Goal: Navigation & Orientation: Find specific page/section

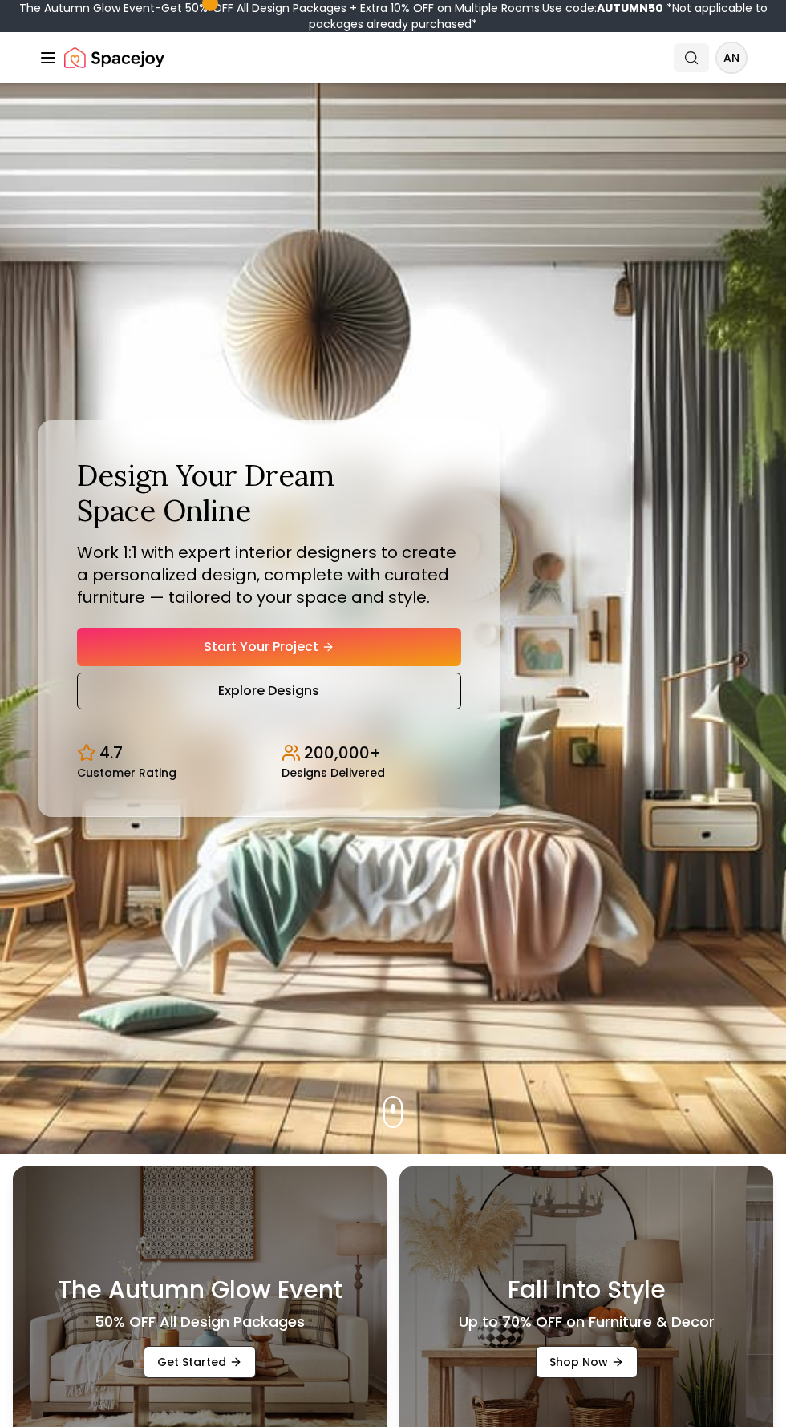
click at [695, 62] on icon "Global" at bounding box center [695, 62] width 3 height 3
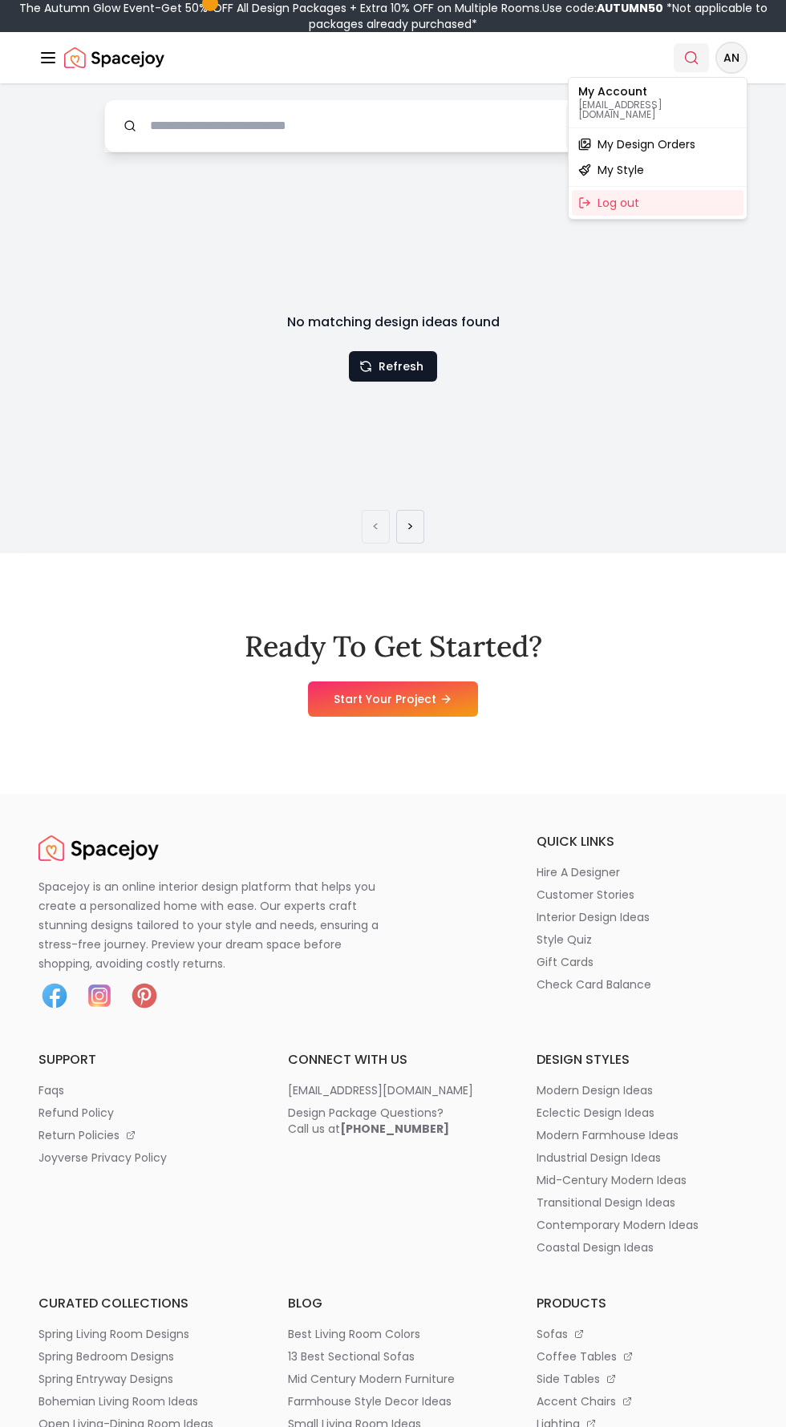
click at [731, 55] on html "The Autumn Glow Event-Get 50% OFF All Design Packages + Extra 10% OFF on Multip…" at bounding box center [393, 1125] width 786 height 2251
click at [677, 136] on span "My Design Orders" at bounding box center [646, 144] width 98 height 16
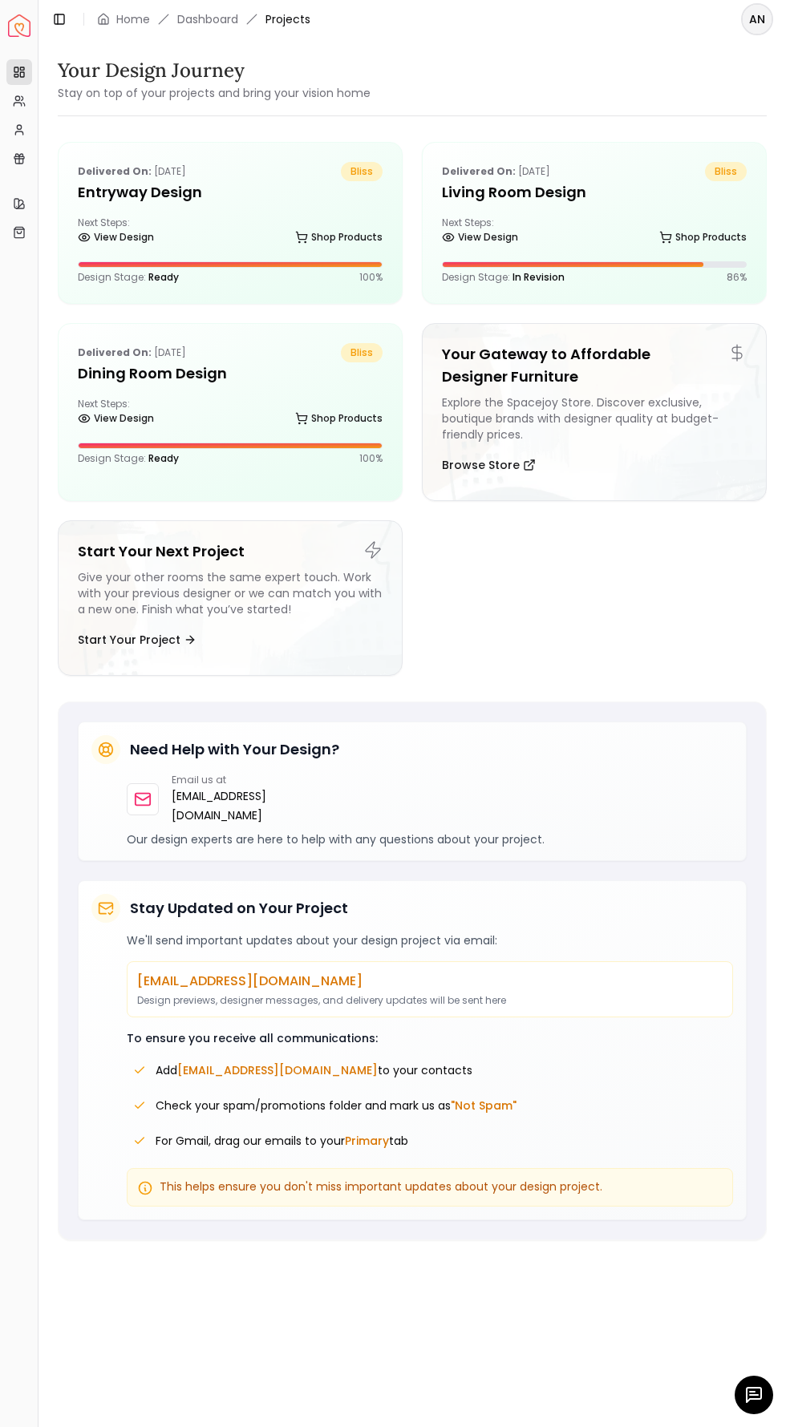
click at [745, 1402] on icon "button" at bounding box center [753, 1394] width 19 height 19
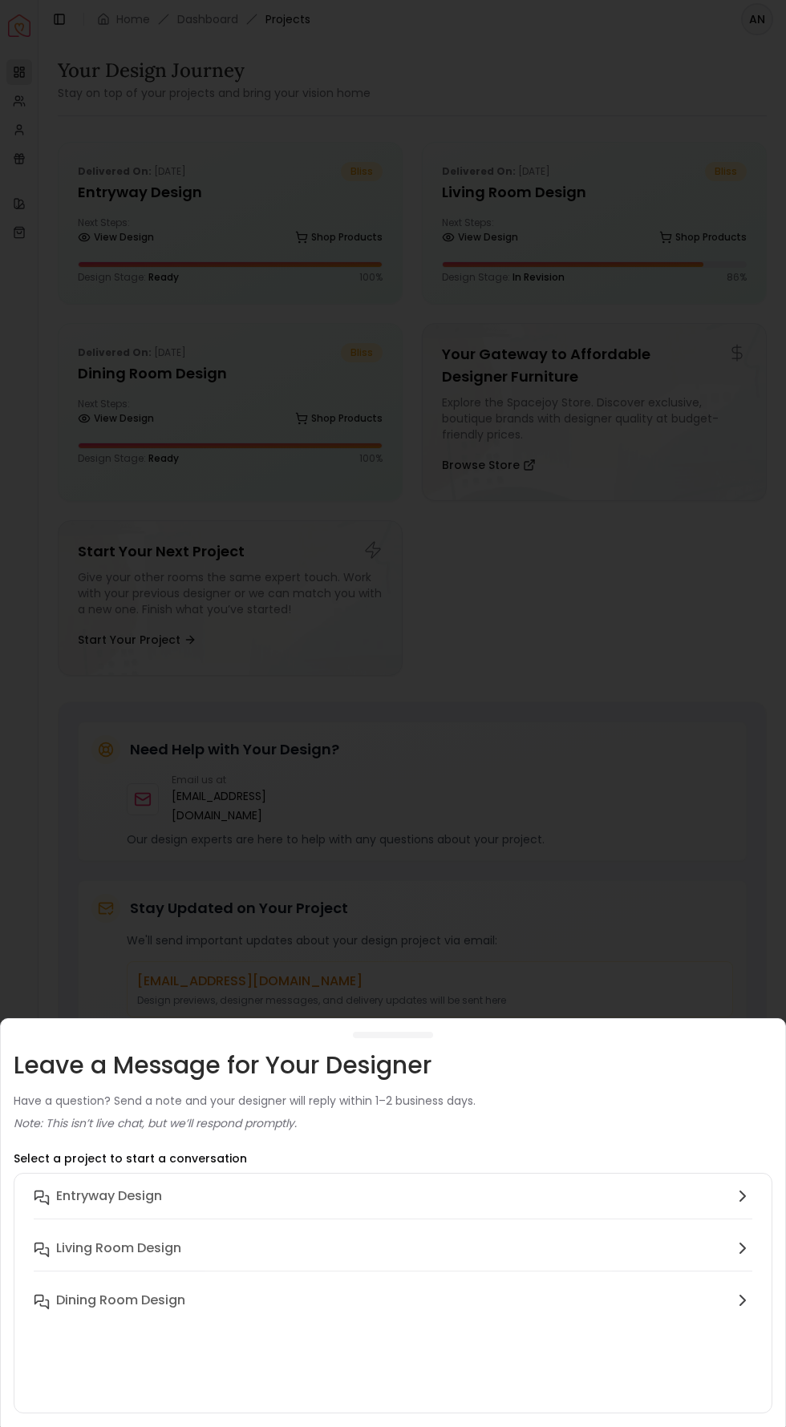
click at [502, 601] on div at bounding box center [393, 713] width 786 height 1427
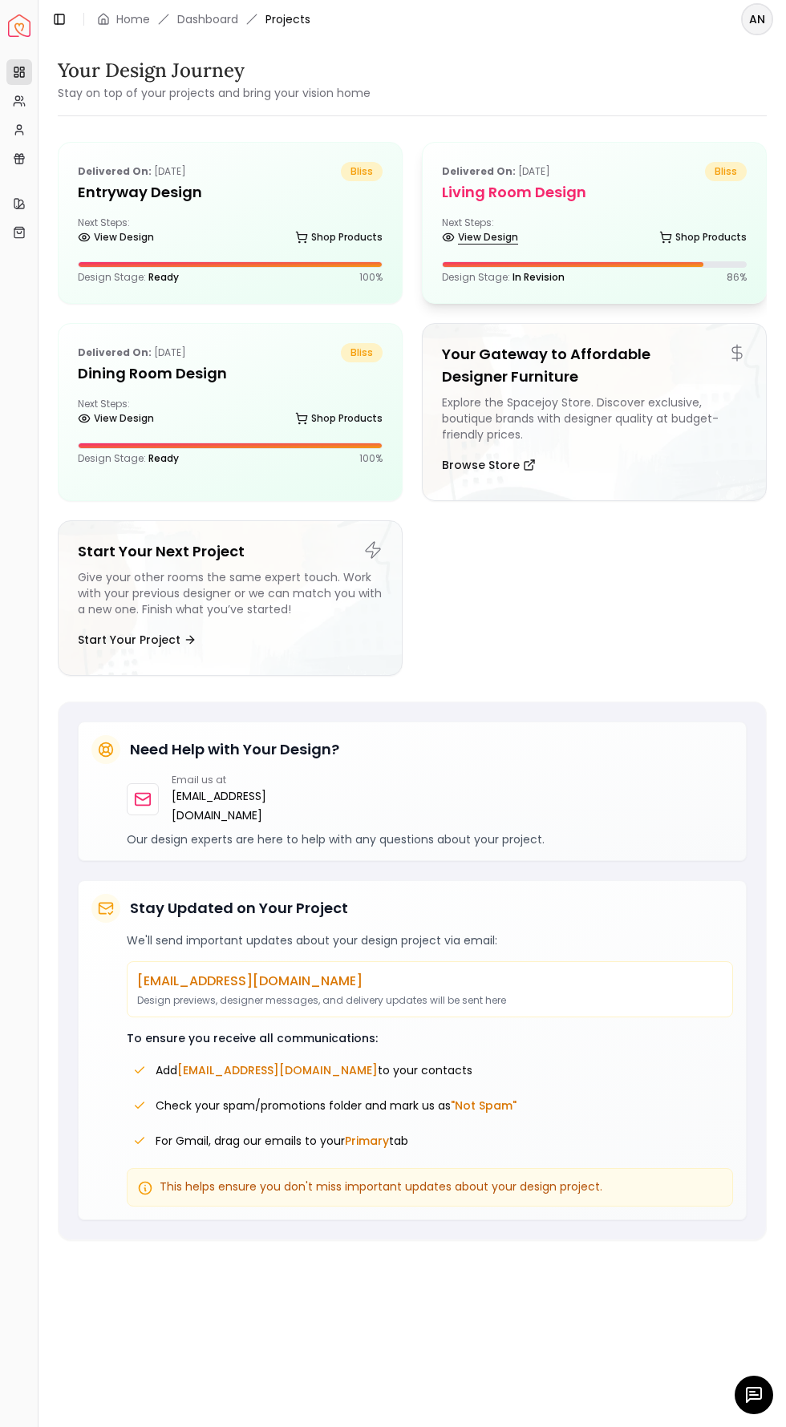
click at [494, 236] on link "View Design" at bounding box center [480, 237] width 76 height 22
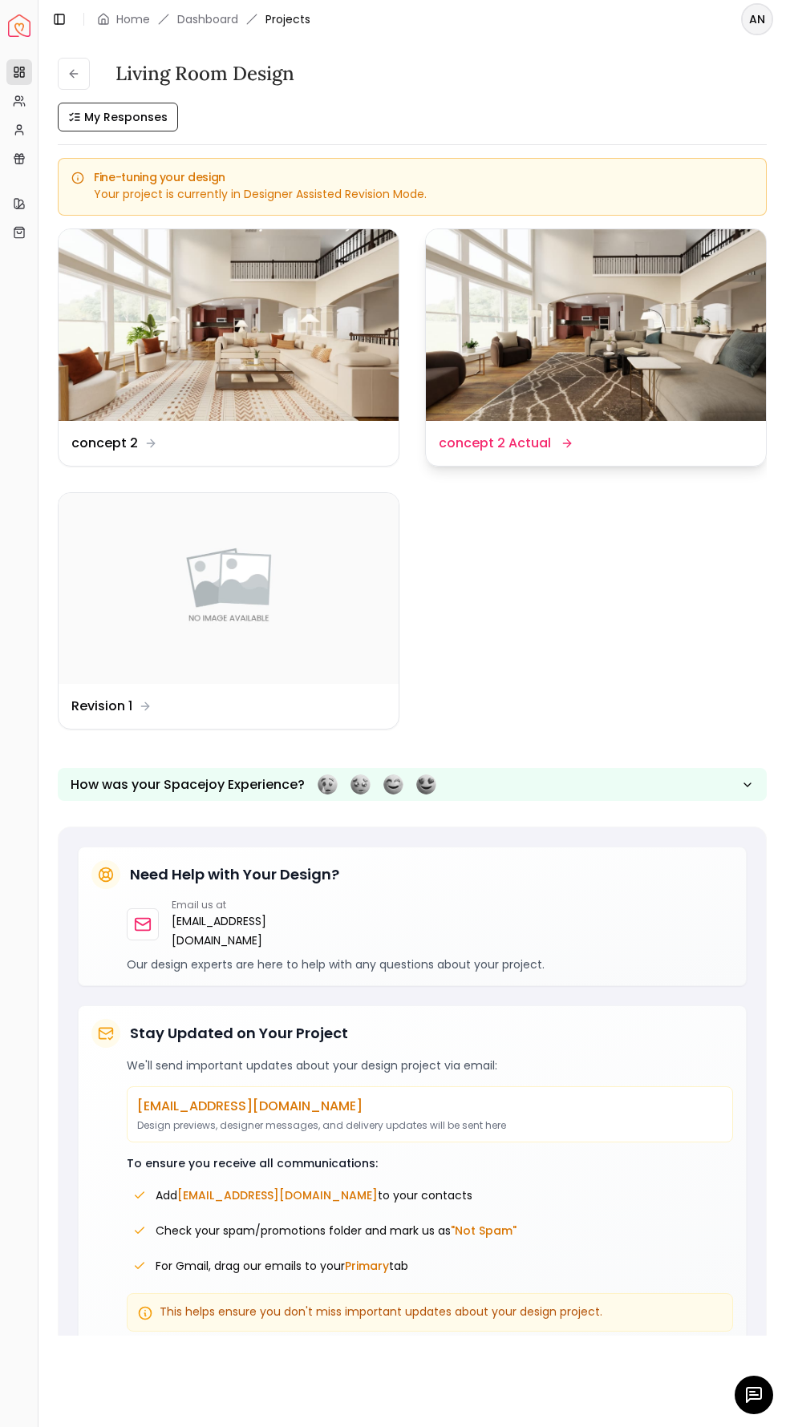
click at [613, 309] on img at bounding box center [596, 325] width 340 height 192
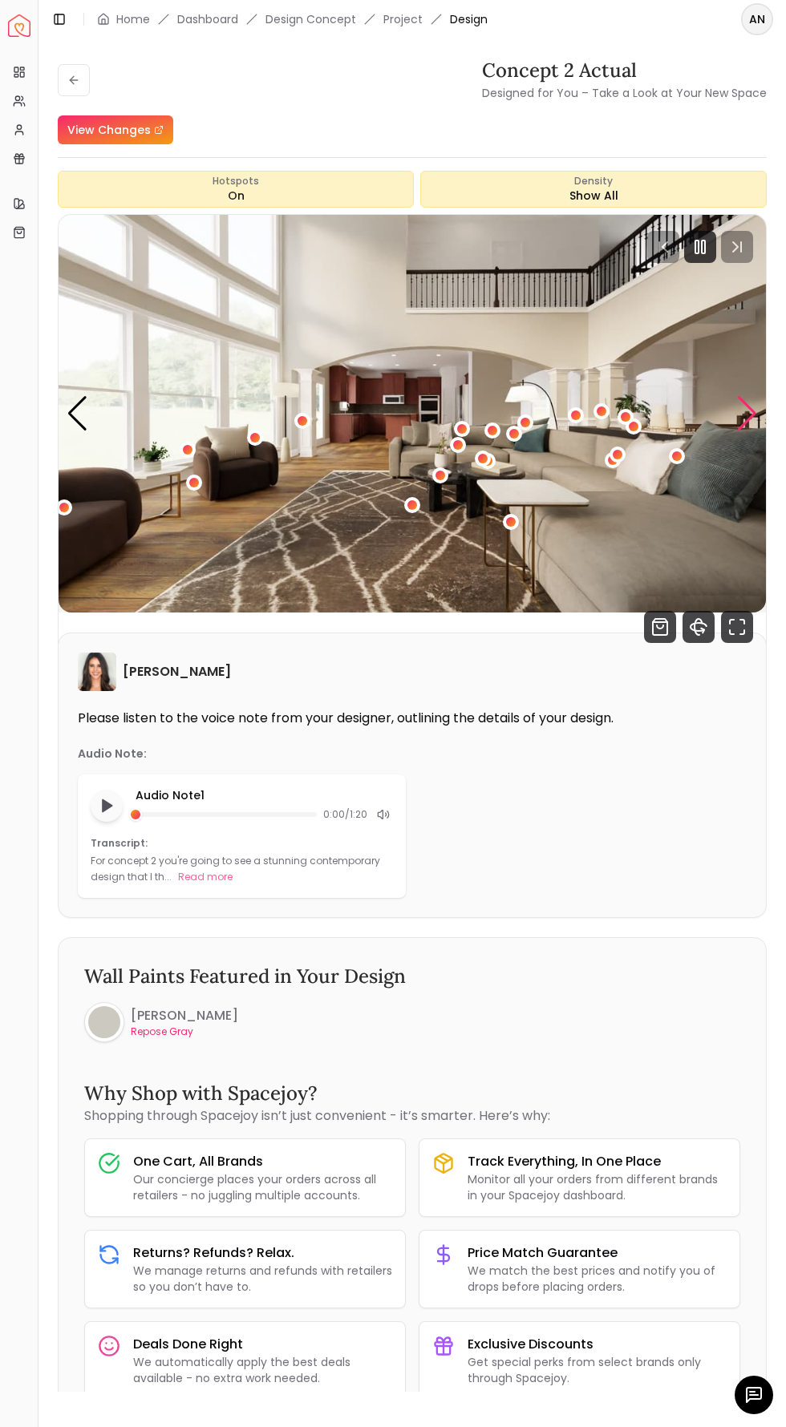
click at [757, 419] on div "Next slide" at bounding box center [747, 413] width 22 height 35
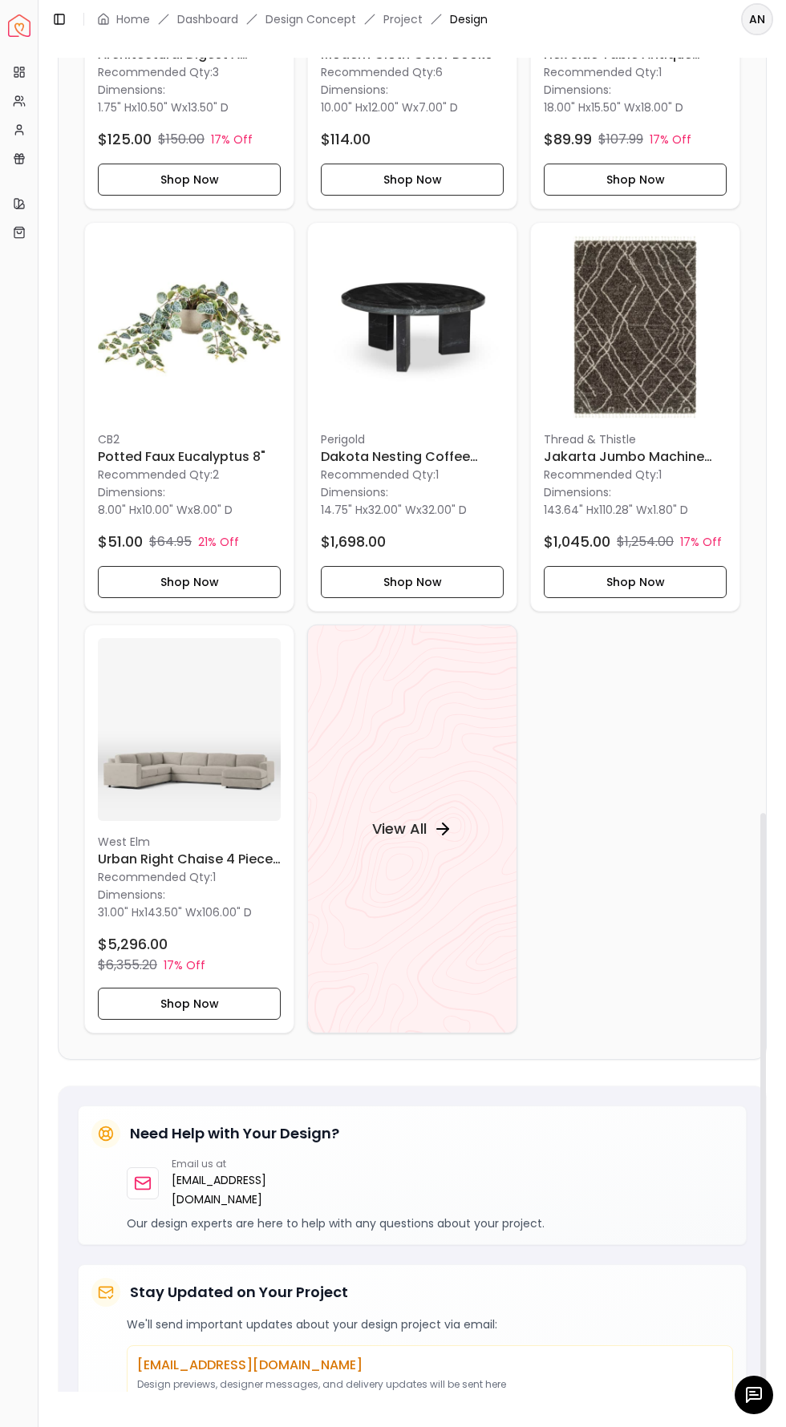
scroll to position [1751, 0]
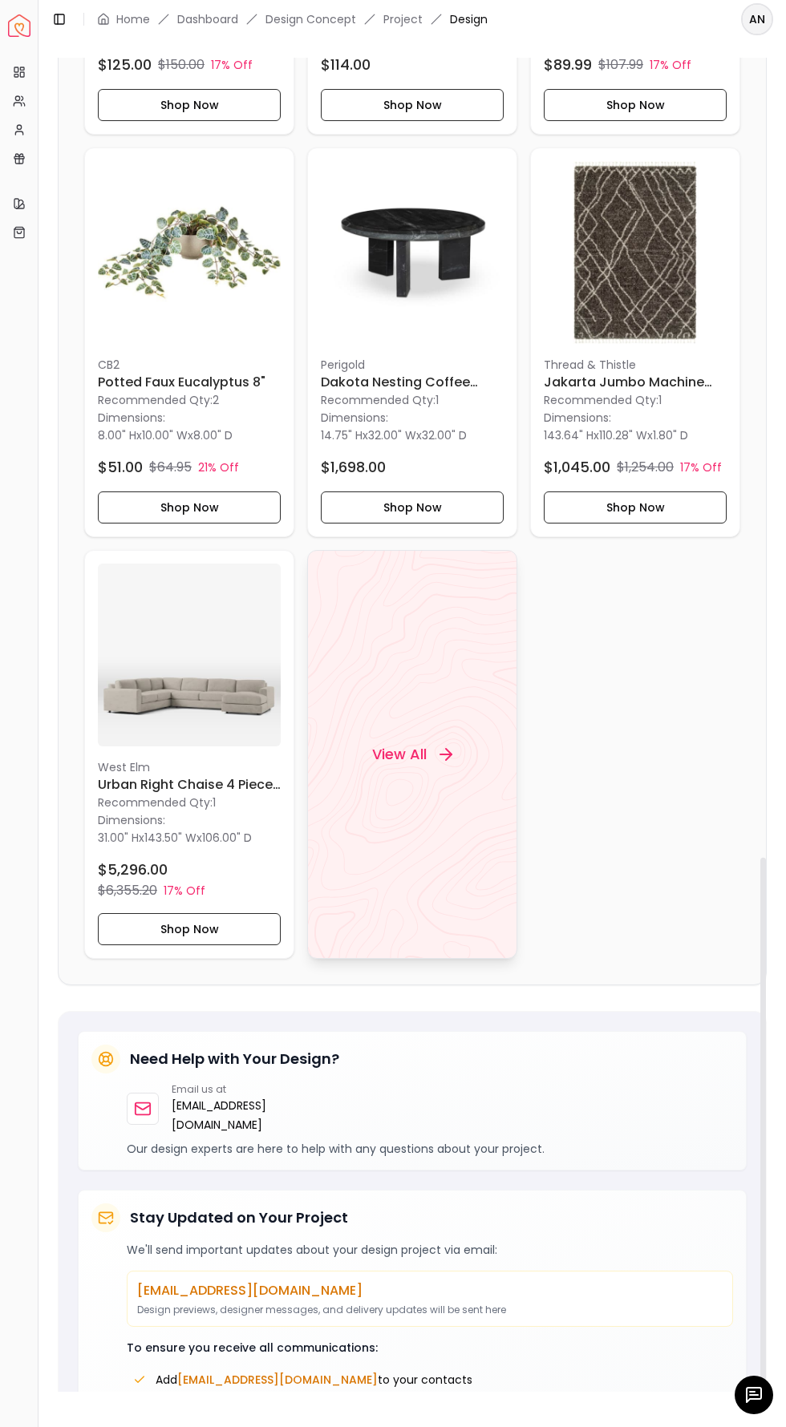
click at [443, 730] on div "View All" at bounding box center [412, 754] width 119 height 48
